Goal: Task Accomplishment & Management: Manage account settings

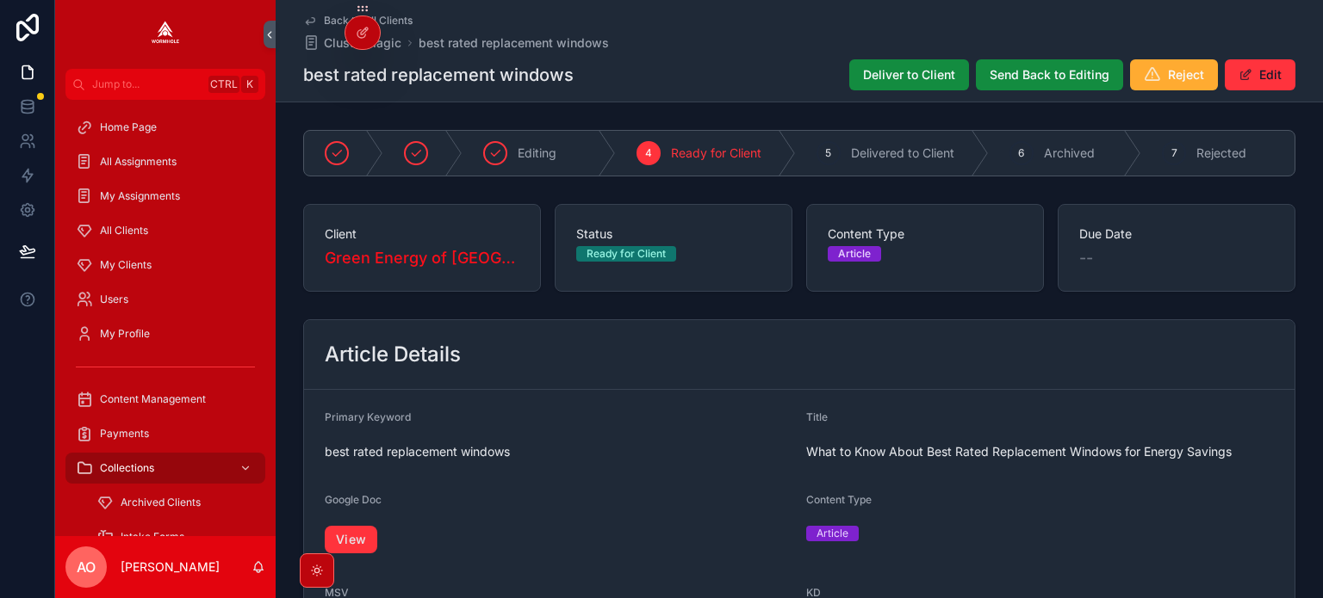
click at [895, 77] on span "Deliver to Client" at bounding box center [909, 74] width 92 height 17
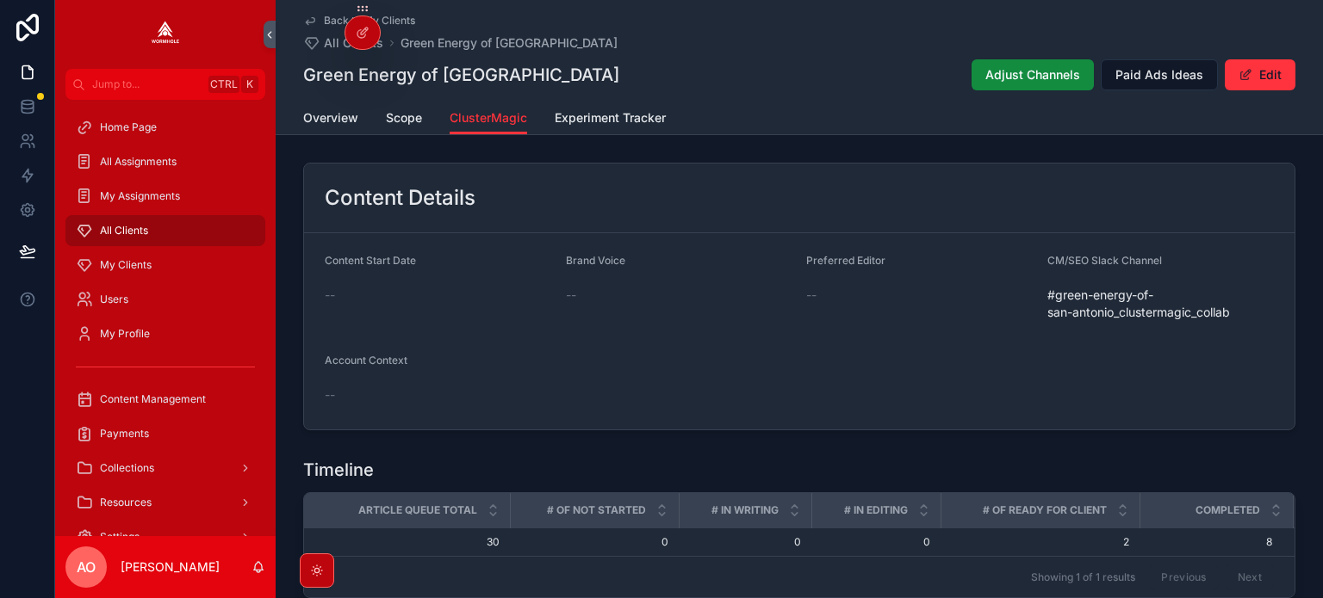
scroll to position [593, 0]
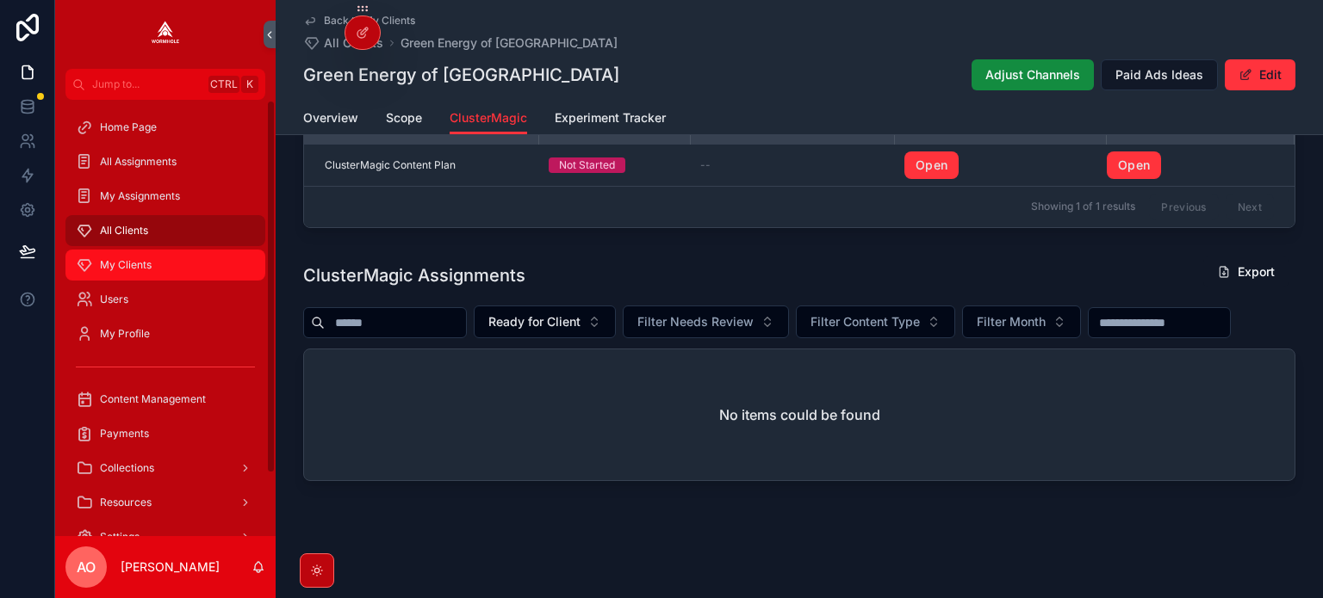
click at [125, 260] on span "My Clients" at bounding box center [126, 265] width 52 height 14
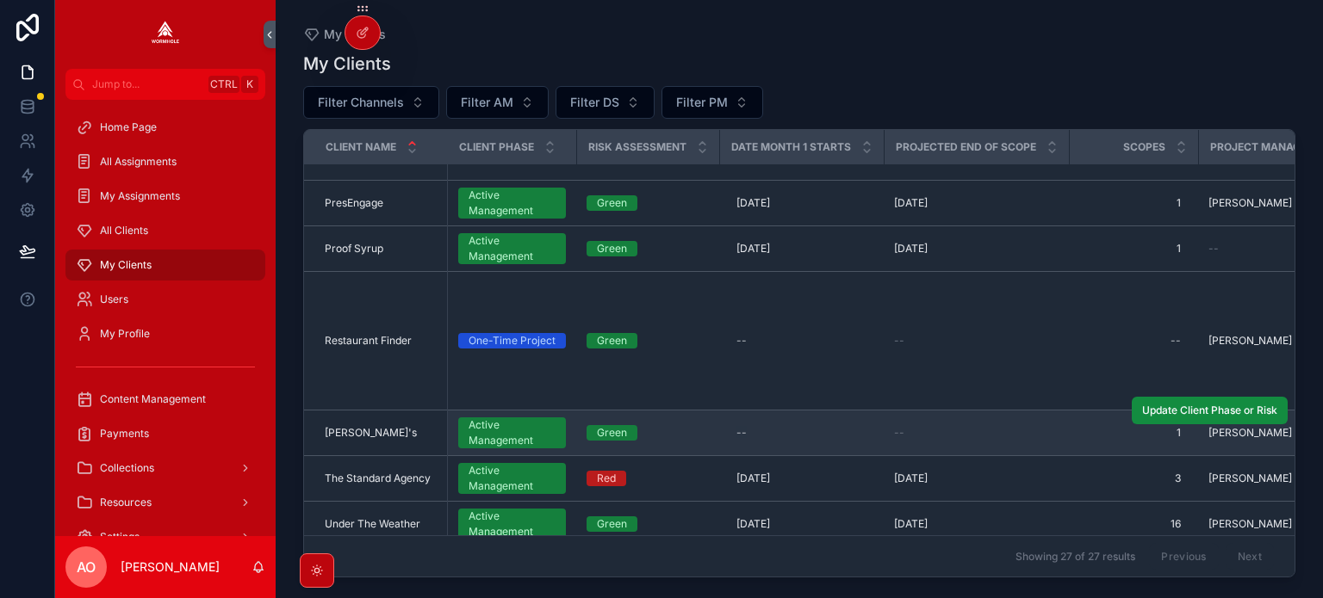
scroll to position [1608, 0]
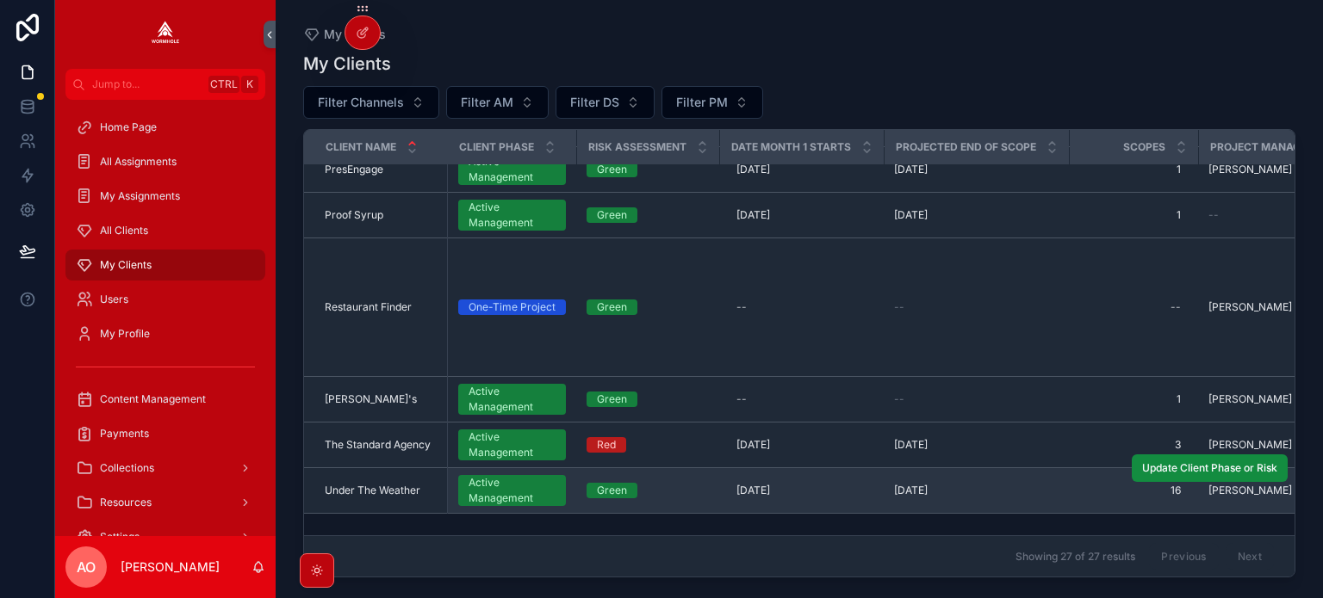
click at [363, 475] on td "Under The Weather Under The Weather" at bounding box center [375, 491] width 143 height 46
click at [369, 486] on span "Under The Weather" at bounding box center [373, 491] width 96 height 14
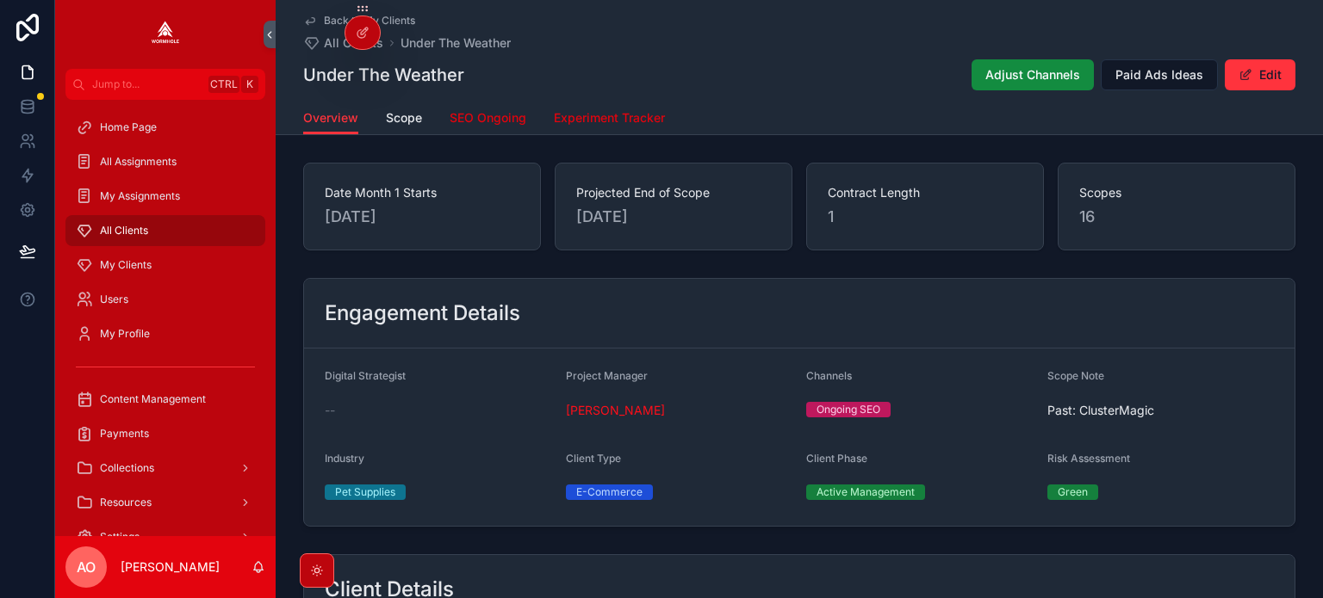
click at [470, 118] on span "SEO Ongoing" at bounding box center [487, 117] width 77 height 17
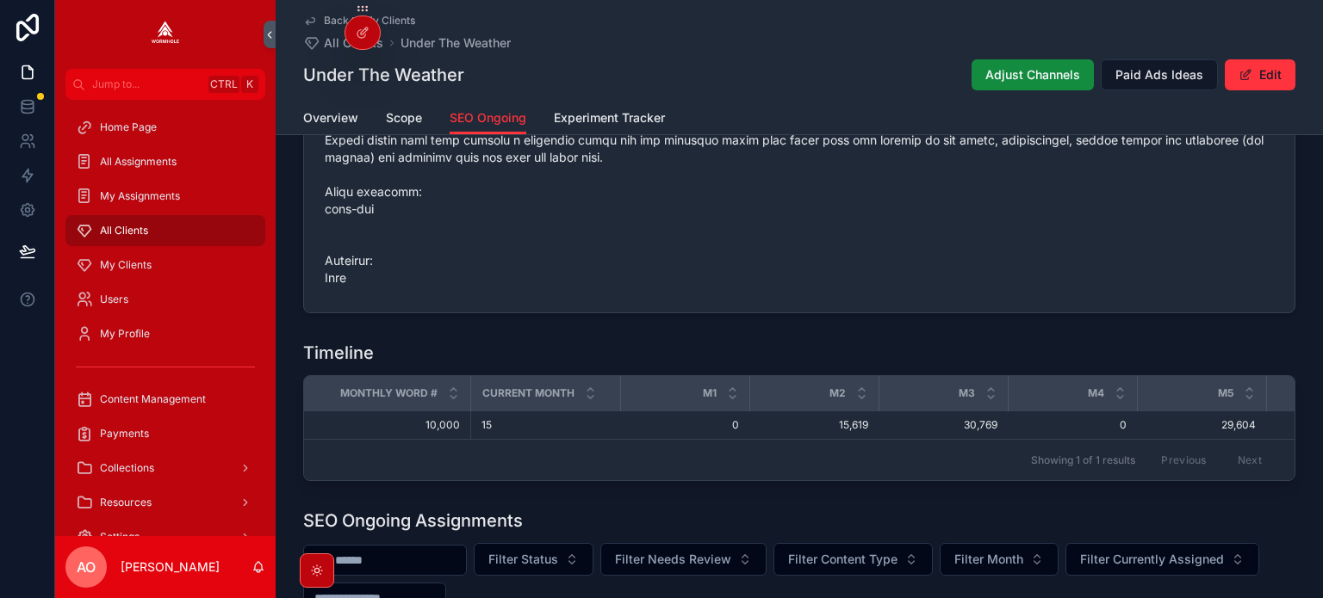
scroll to position [1205, 0]
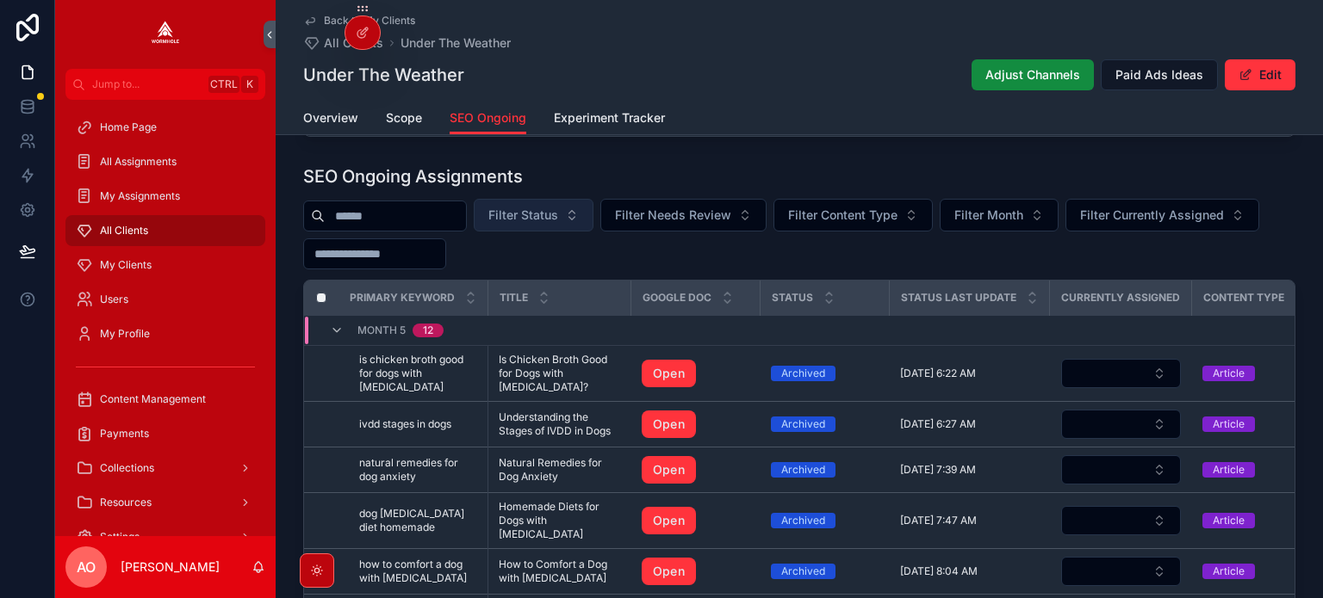
click at [558, 214] on span "Filter Status" at bounding box center [523, 215] width 70 height 17
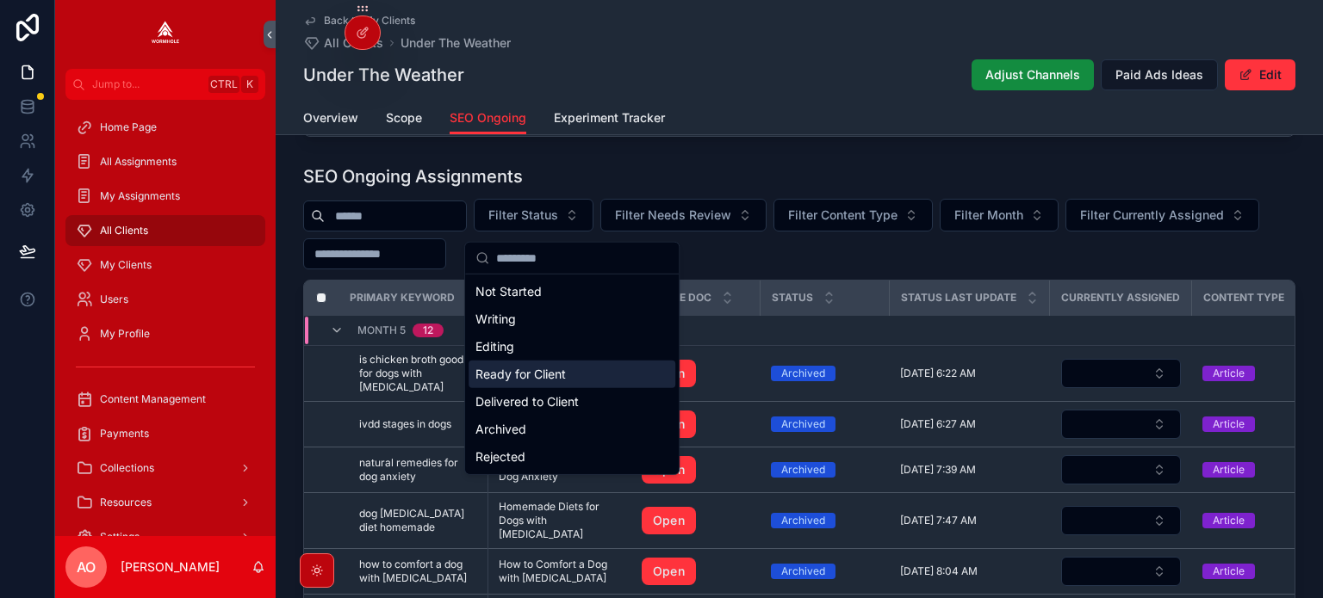
click at [533, 377] on div "Ready for Client" at bounding box center [571, 375] width 207 height 28
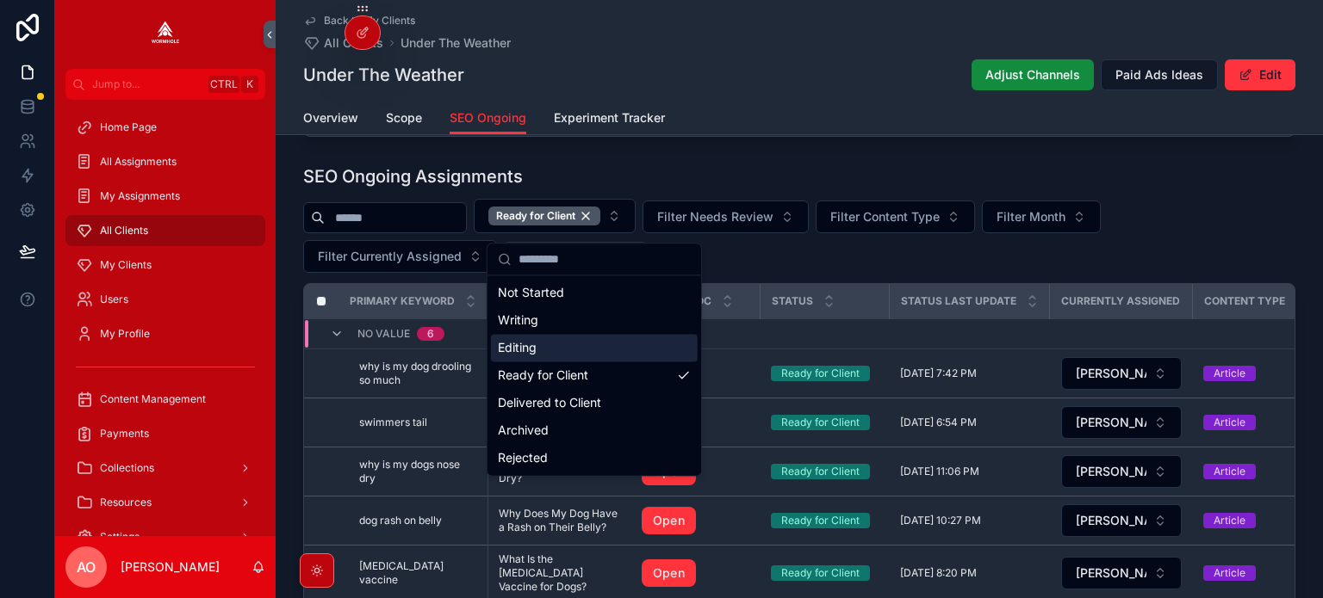
click at [1285, 232] on div "Ready for Client Filter Needs Review Filter Content Type Filter Month Filter Cu…" at bounding box center [799, 236] width 992 height 74
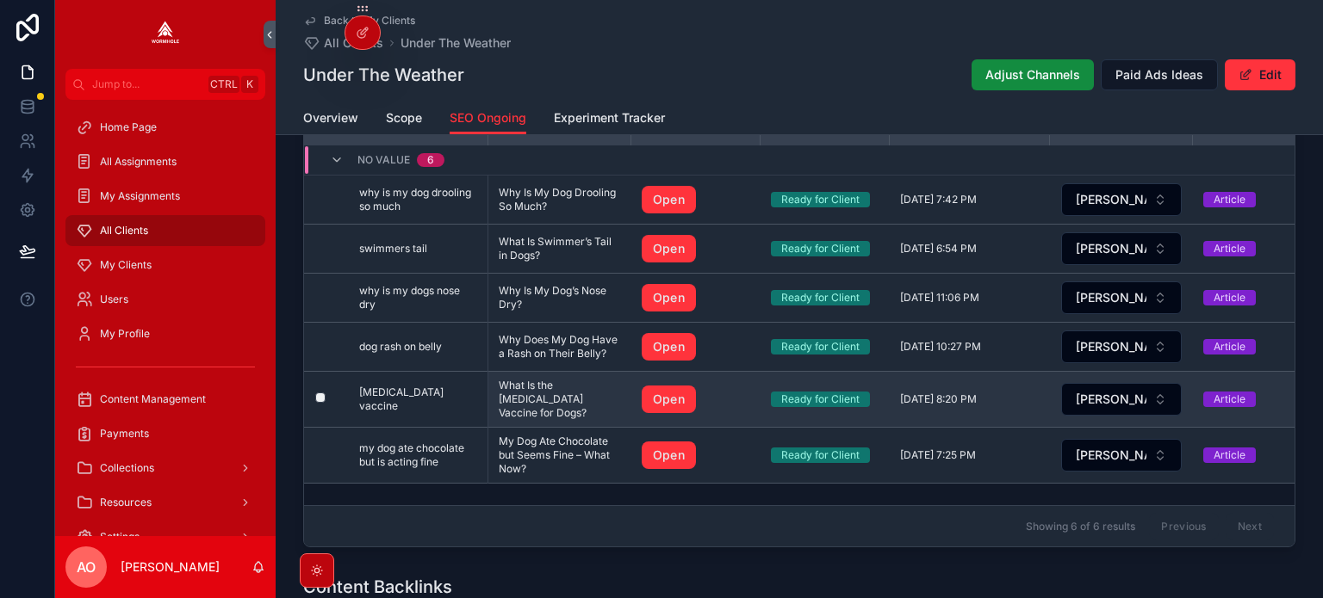
scroll to position [1292, 0]
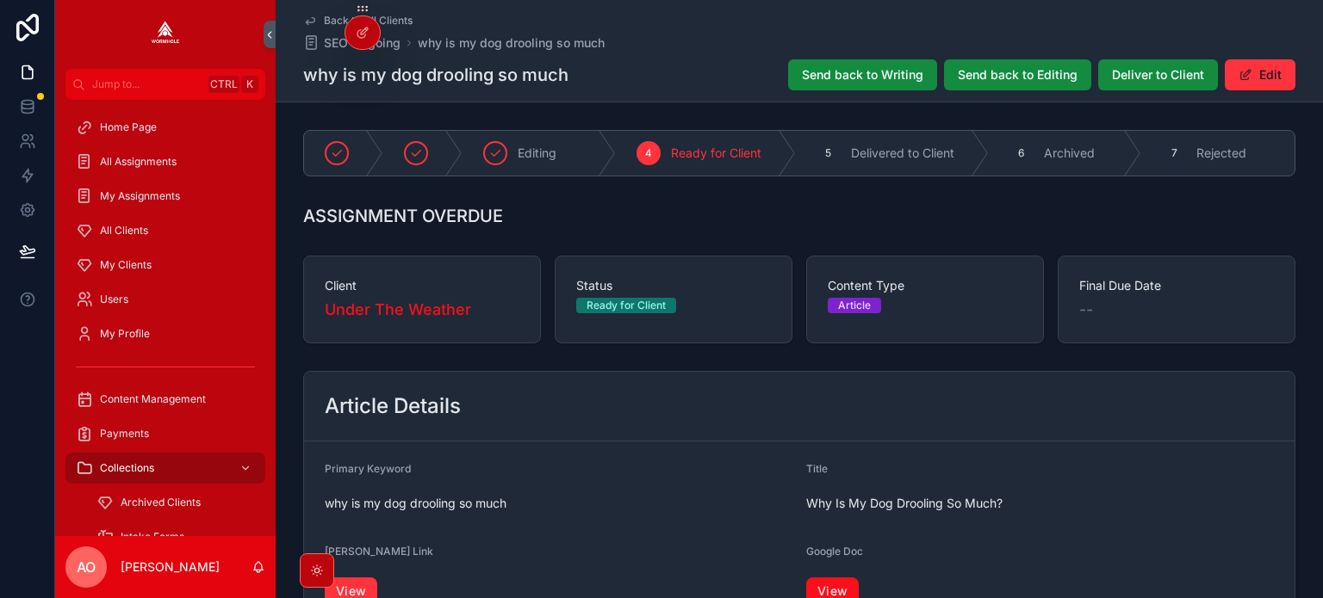
click at [839, 585] on link "View" at bounding box center [832, 592] width 53 height 28
click at [1130, 85] on button "Deliver to Client" at bounding box center [1158, 74] width 120 height 31
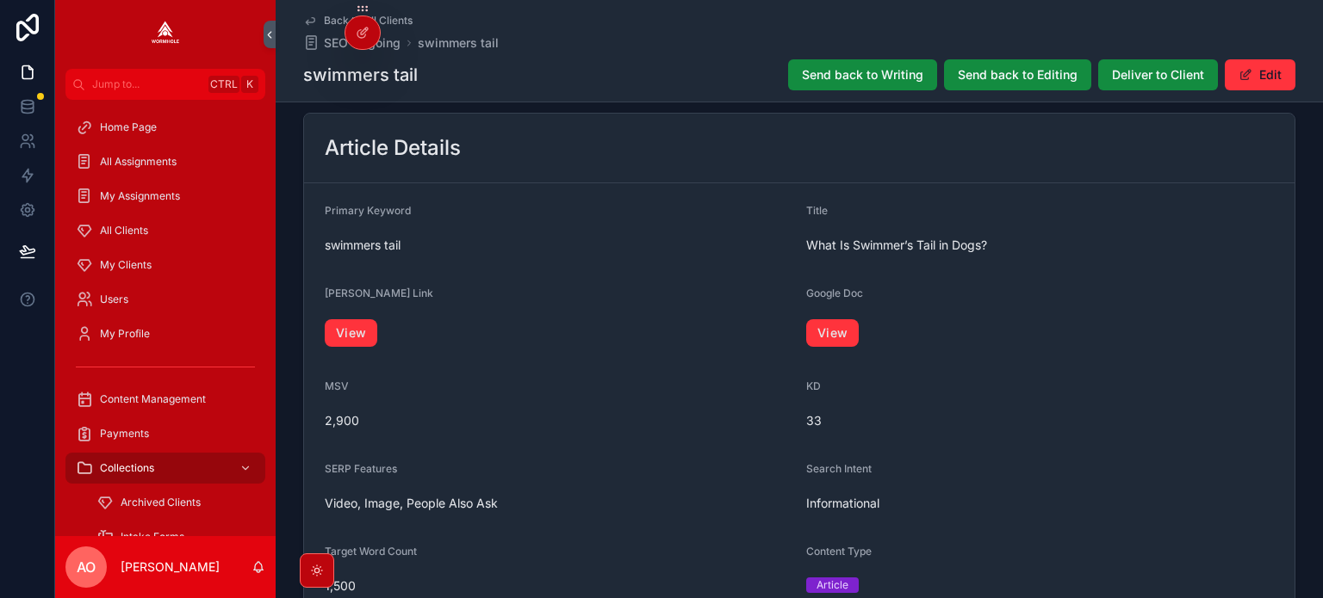
click at [834, 317] on div "View" at bounding box center [1040, 333] width 468 height 38
click at [826, 332] on link "View" at bounding box center [832, 333] width 53 height 28
